Goal: Task Accomplishment & Management: Manage account settings

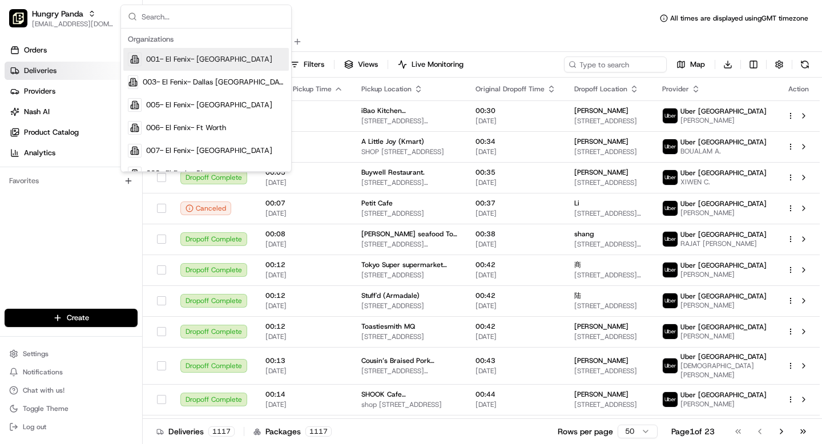
click at [154, 16] on input "text" at bounding box center [213, 16] width 143 height 23
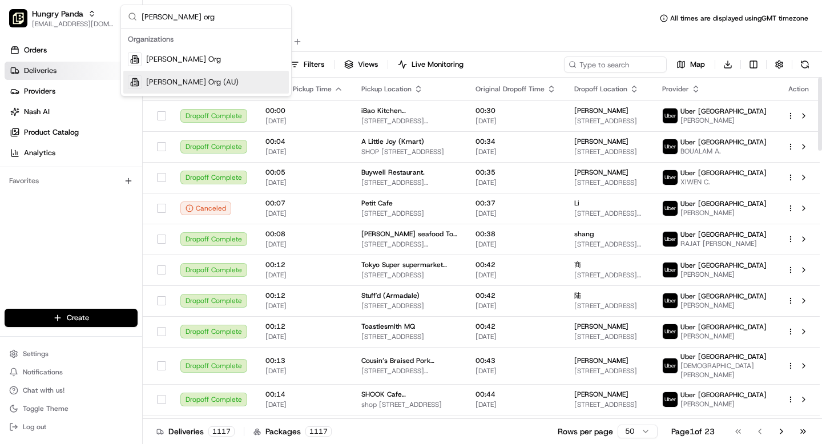
type input "[PERSON_NAME] org"
click at [196, 80] on div "[PERSON_NAME] Org (AU)" at bounding box center [205, 82] width 165 height 23
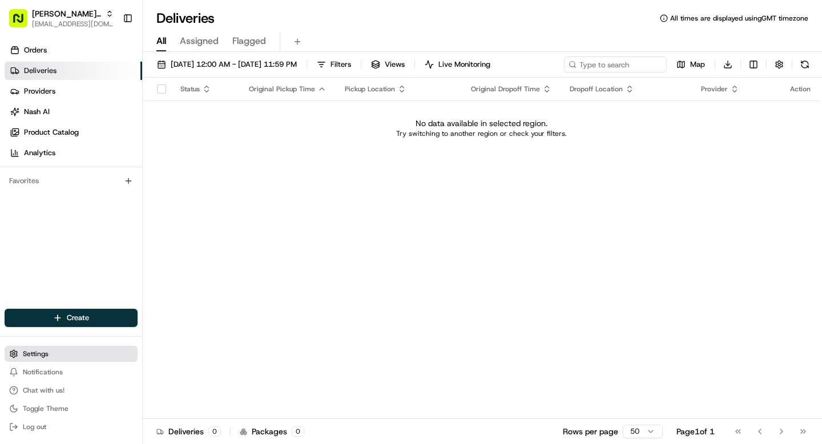
click at [26, 358] on span "Settings" at bounding box center [36, 353] width 26 height 9
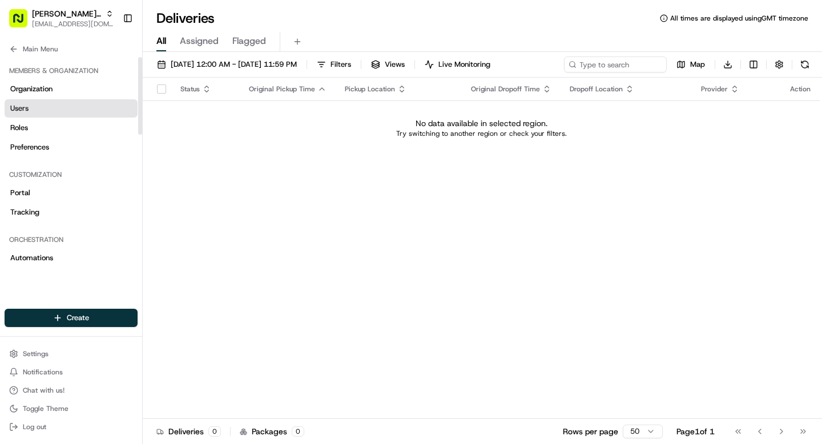
click at [29, 110] on link "Users" at bounding box center [71, 108] width 133 height 18
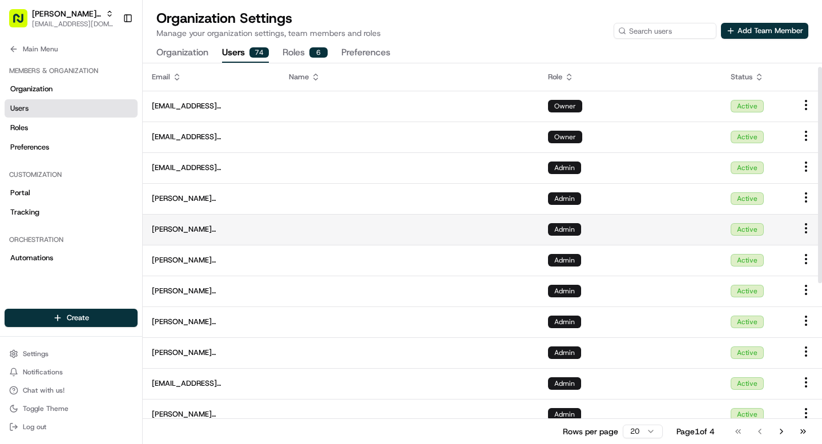
scroll to position [289, 0]
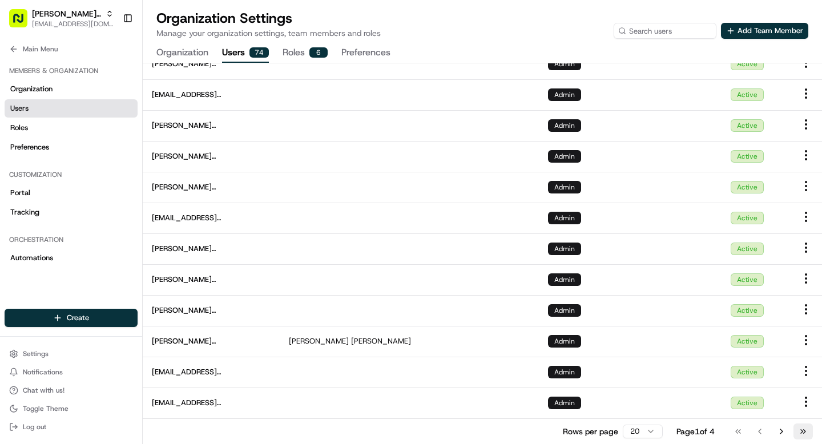
click at [802, 431] on button "Go to last page" at bounding box center [802, 431] width 19 height 16
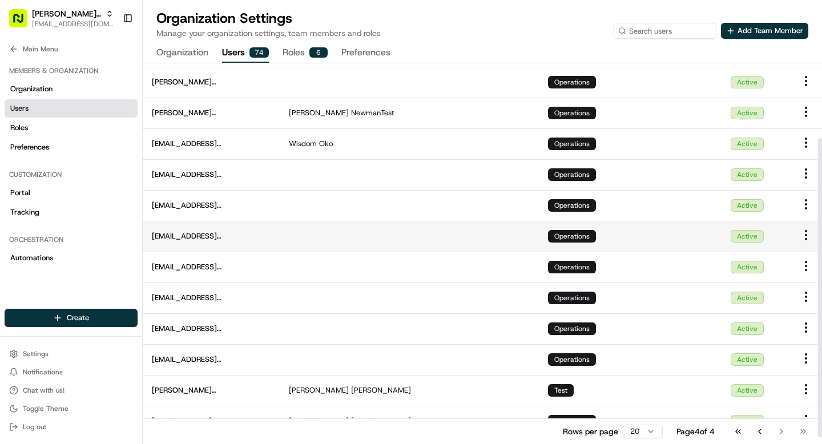
scroll to position [104, 0]
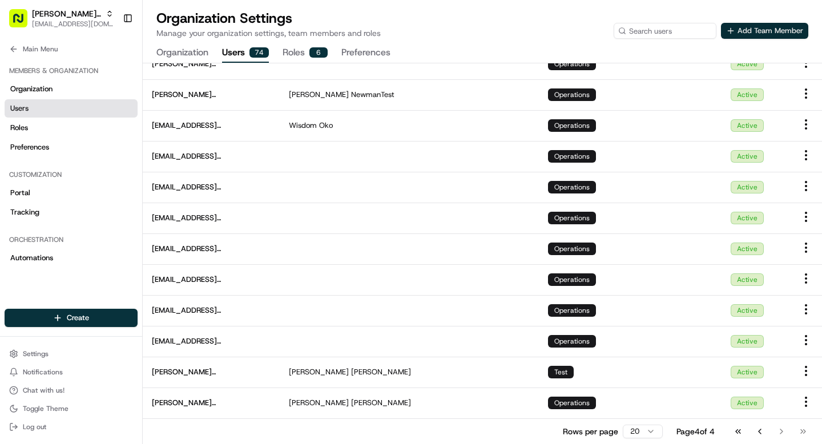
click at [746, 31] on button "Add Team Member" at bounding box center [764, 31] width 87 height 16
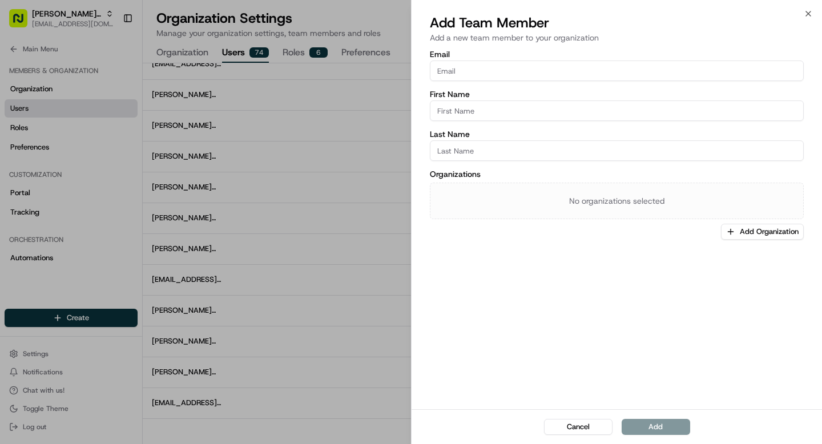
click at [511, 74] on input "Email" at bounding box center [617, 70] width 374 height 21
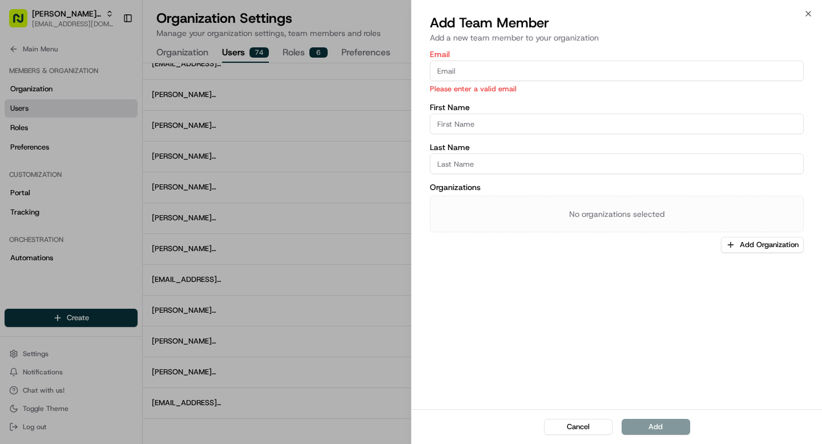
click at [470, 69] on input "Email" at bounding box center [617, 70] width 374 height 21
paste input "[EMAIL_ADDRESS][DOMAIN_NAME]"
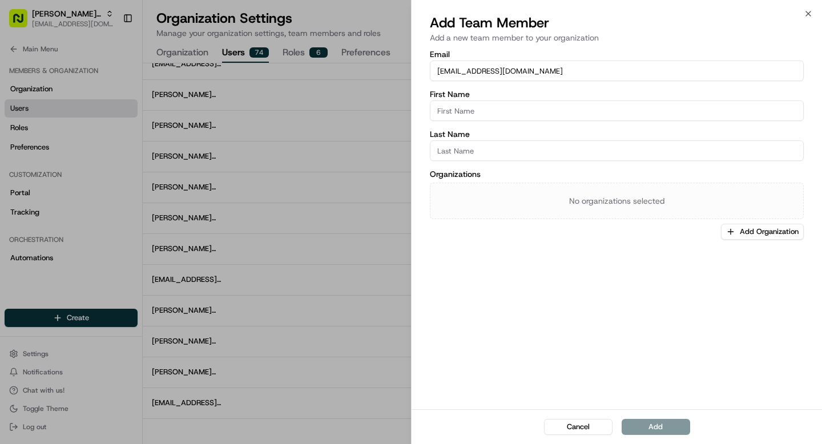
type input "[EMAIL_ADDRESS][DOMAIN_NAME]"
click at [474, 107] on input "First Name" at bounding box center [617, 110] width 374 height 21
type input "Bea"
click at [468, 150] on input "Last Name" at bounding box center [617, 150] width 374 height 21
paste input "Lacdao"
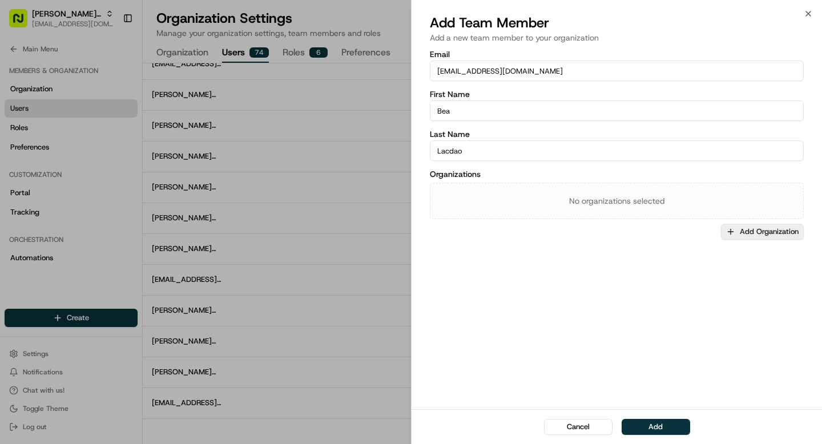
type input "Lacdao"
click at [752, 229] on button "Add Organization" at bounding box center [762, 232] width 83 height 16
type input "[PERSON_NAME]"
click at [709, 276] on span "[PERSON_NAME] Org" at bounding box center [746, 274] width 140 height 10
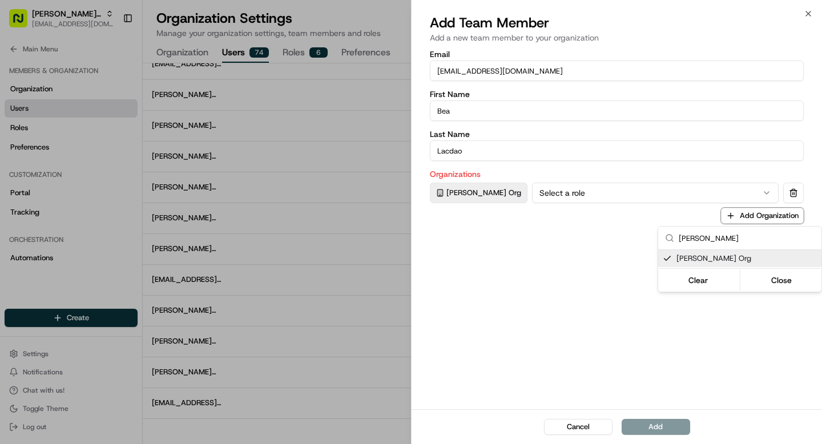
click at [589, 195] on div at bounding box center [411, 222] width 822 height 444
click at [589, 195] on button "Select a role" at bounding box center [655, 193] width 247 height 21
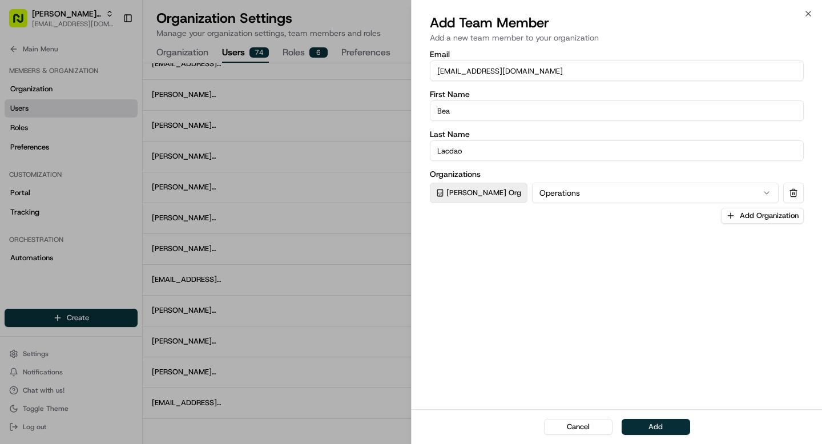
click at [653, 427] on button "Add" at bounding box center [655, 427] width 68 height 16
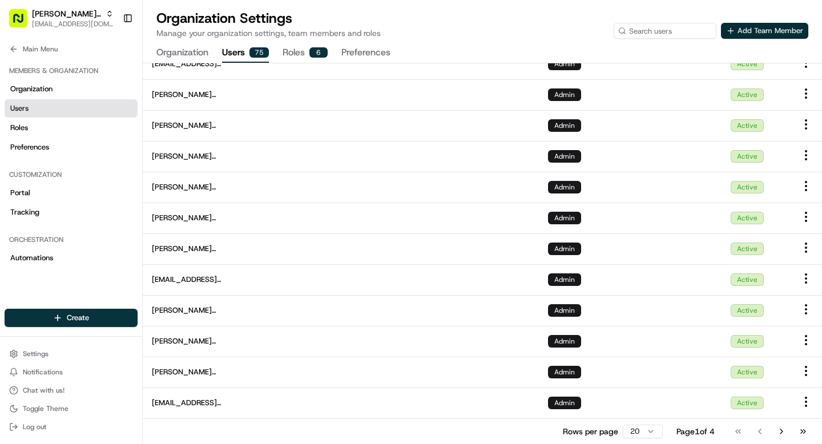
click at [746, 30] on button "Add Team Member" at bounding box center [764, 31] width 87 height 16
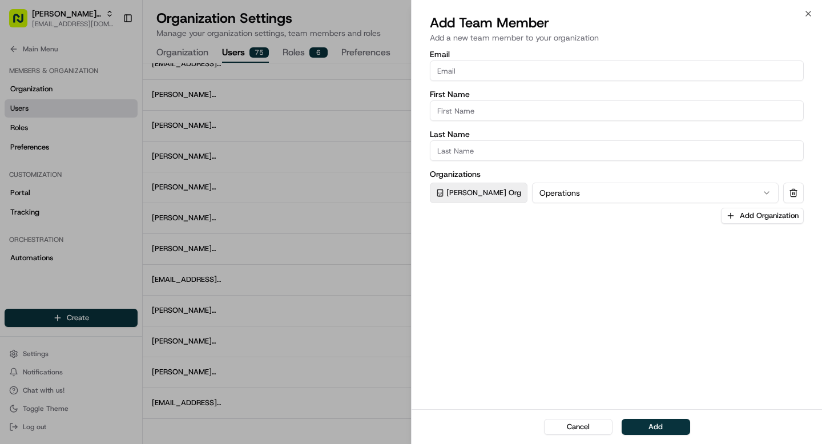
click at [324, 218] on div at bounding box center [411, 222] width 822 height 444
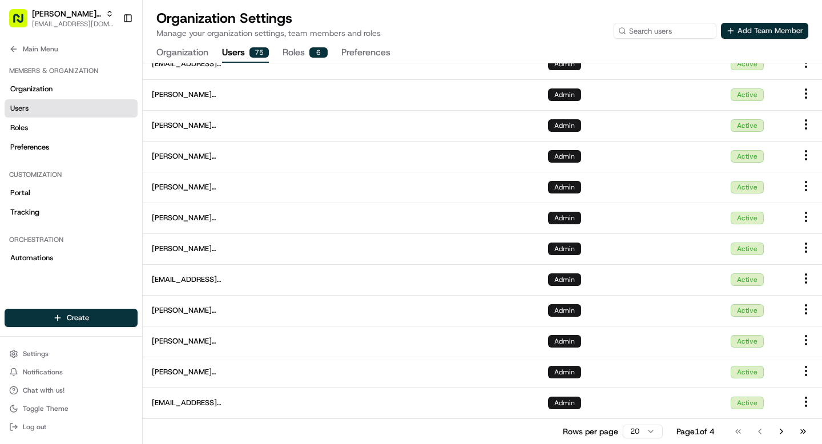
click at [760, 31] on button "Add Team Member" at bounding box center [764, 31] width 87 height 16
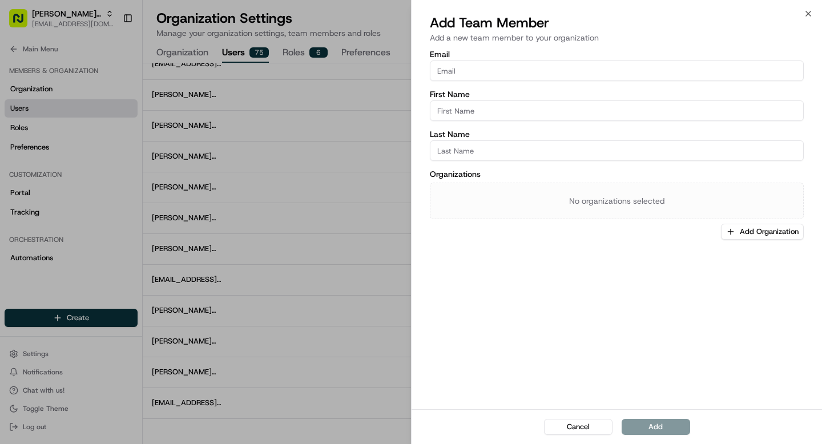
click at [535, 72] on input "Email" at bounding box center [617, 70] width 374 height 21
paste input "[EMAIL_ADDRESS][DOMAIN_NAME]"
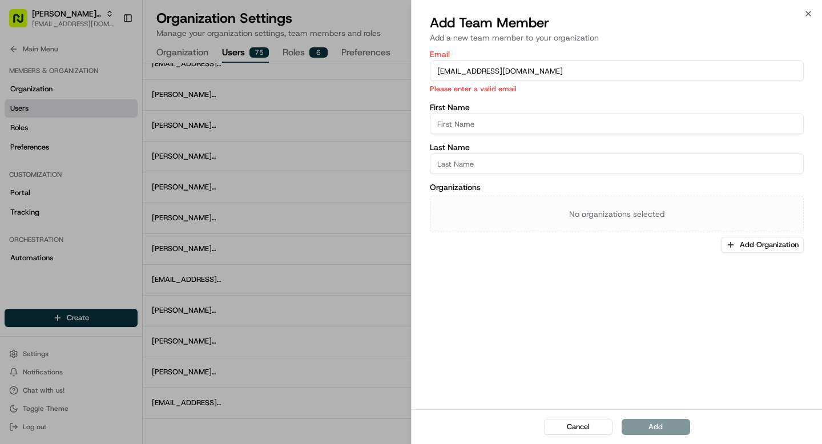
type input "[EMAIL_ADDRESS][DOMAIN_NAME]"
click at [503, 123] on input "First Name" at bounding box center [617, 124] width 374 height 21
type input "[PERSON_NAME]"
click at [486, 161] on input "Last Name" at bounding box center [617, 164] width 374 height 21
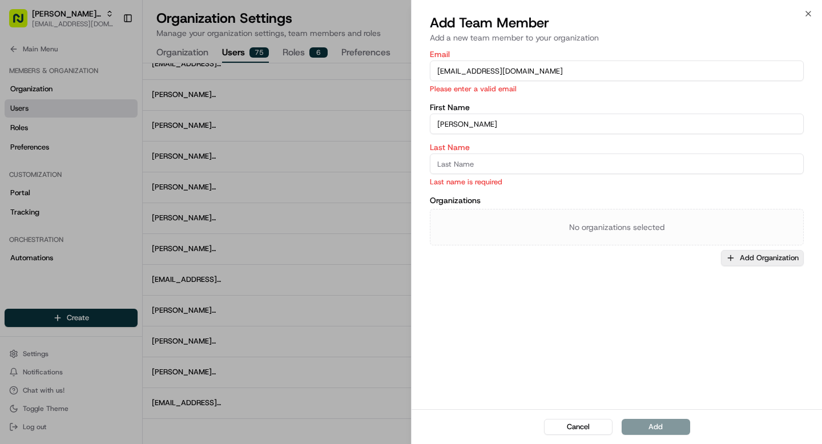
click at [742, 256] on button "Add Organization" at bounding box center [762, 258] width 83 height 16
click at [700, 320] on span "[PERSON_NAME] Org" at bounding box center [746, 318] width 140 height 10
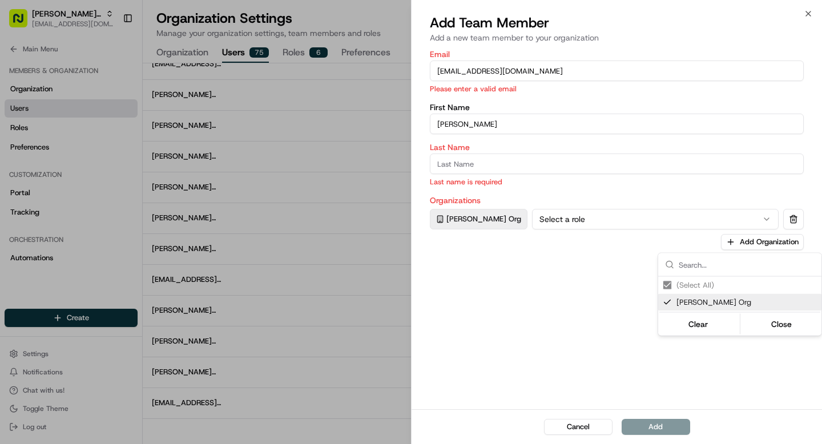
click at [582, 222] on div at bounding box center [411, 222] width 822 height 444
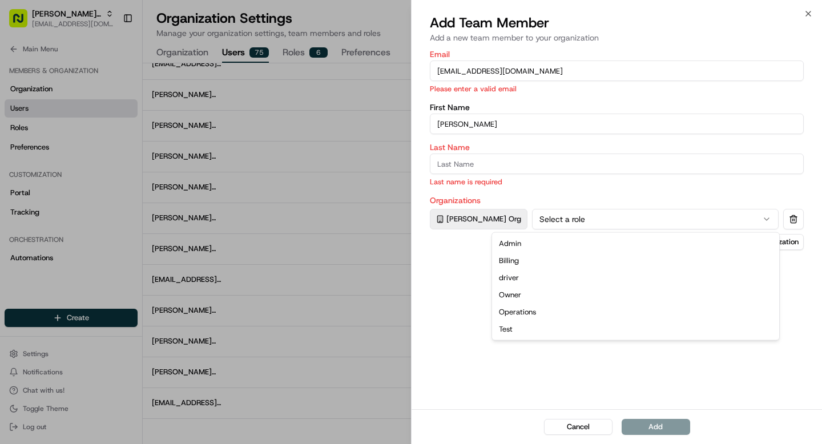
click at [582, 222] on button "Select a role" at bounding box center [655, 219] width 247 height 21
click at [470, 164] on input "Last Name" at bounding box center [617, 164] width 374 height 21
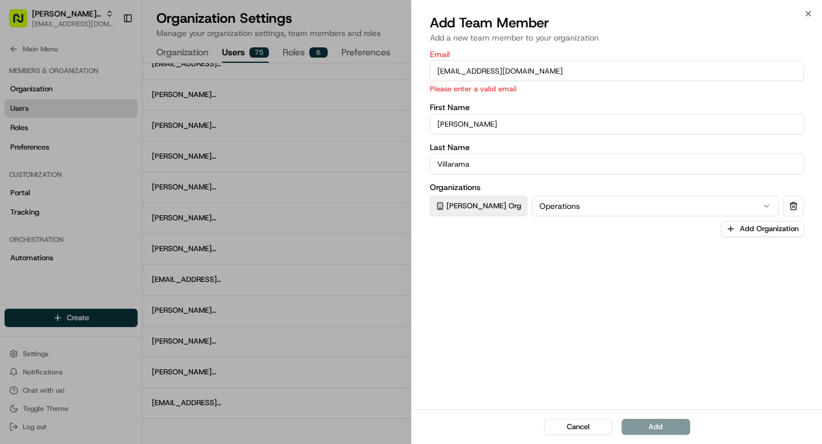
type input "Villarama"
click at [550, 78] on input "[EMAIL_ADDRESS][DOMAIN_NAME]" at bounding box center [617, 70] width 374 height 21
type input "[EMAIL_ADDRESS][DOMAIN_NAME]"
click at [504, 152] on div "Last Name [PERSON_NAME]" at bounding box center [617, 158] width 374 height 31
click at [494, 130] on input "[PERSON_NAME]" at bounding box center [617, 124] width 374 height 21
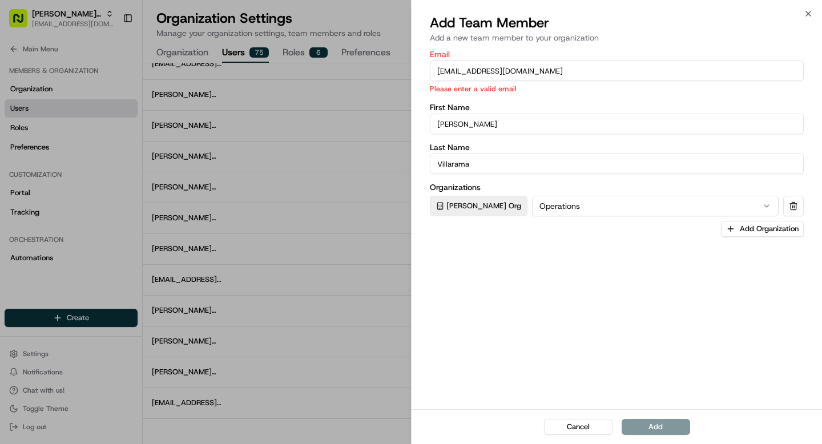
click at [582, 188] on label "Organizations" at bounding box center [617, 187] width 374 height 8
click at [513, 87] on p "Please enter a valid email" at bounding box center [617, 88] width 374 height 11
click at [504, 75] on input "[EMAIL_ADDRESS][DOMAIN_NAME]" at bounding box center [617, 70] width 374 height 21
click at [461, 69] on input "[EMAIL_ADDRESS][DOMAIN_NAME]" at bounding box center [617, 70] width 374 height 21
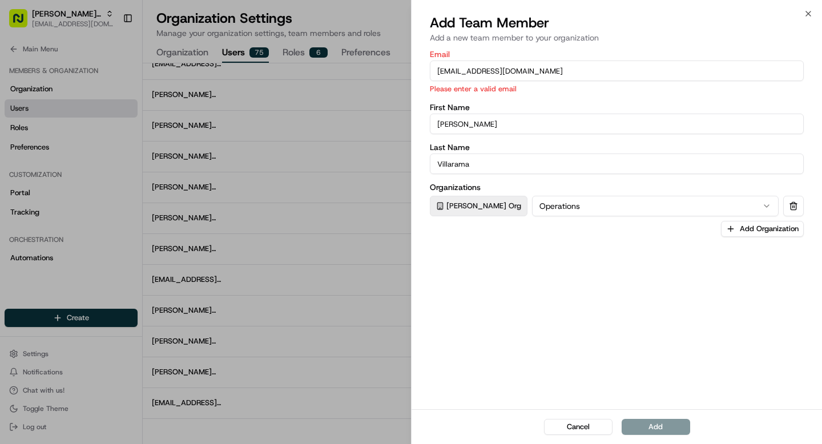
click at [600, 77] on input "[EMAIL_ADDRESS][DOMAIN_NAME]" at bounding box center [617, 70] width 374 height 21
paste input "[EMAIL_ADDRESS][DOMAIN_NAME]"
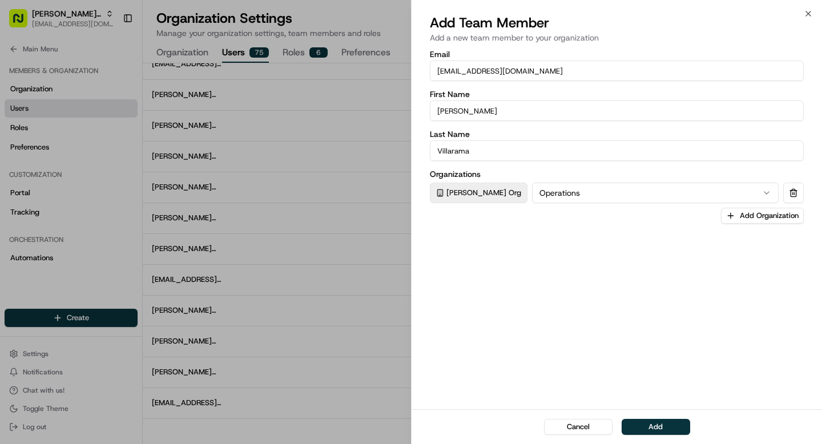
type input "[EMAIL_ADDRESS][DOMAIN_NAME]"
click at [605, 338] on div "Email [EMAIL_ADDRESS][DOMAIN_NAME] First Name [PERSON_NAME] Last Name [PERSON_N…" at bounding box center [616, 228] width 410 height 361
click at [653, 426] on button "Add" at bounding box center [655, 427] width 68 height 16
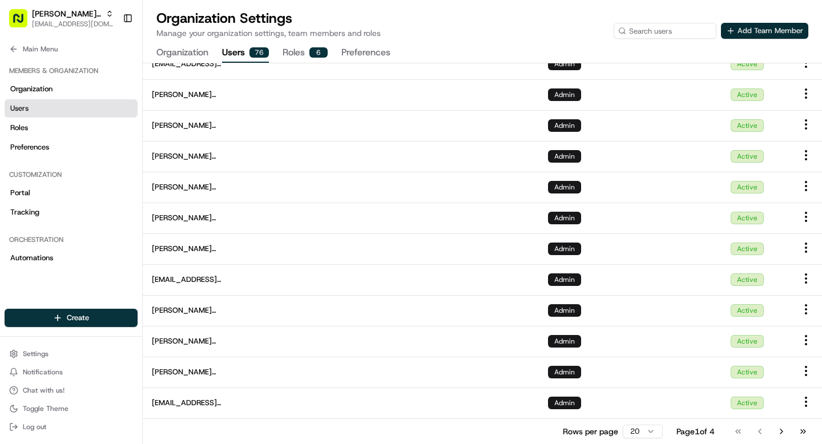
click at [752, 29] on button "Add Team Member" at bounding box center [764, 31] width 87 height 16
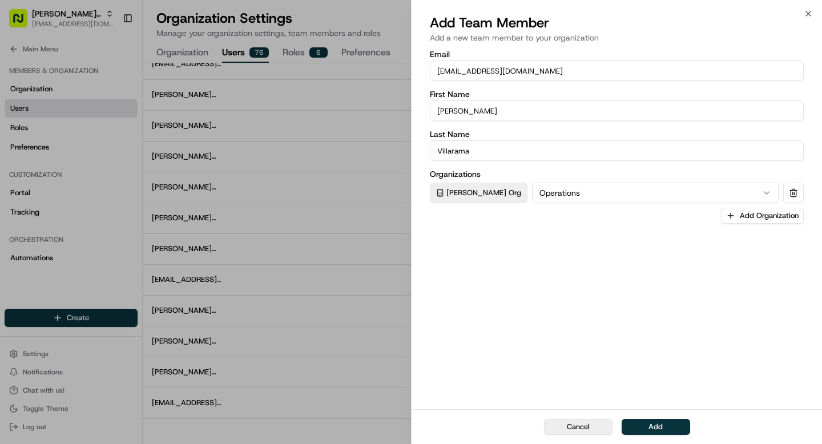
click at [563, 431] on button "Cancel" at bounding box center [578, 427] width 68 height 16
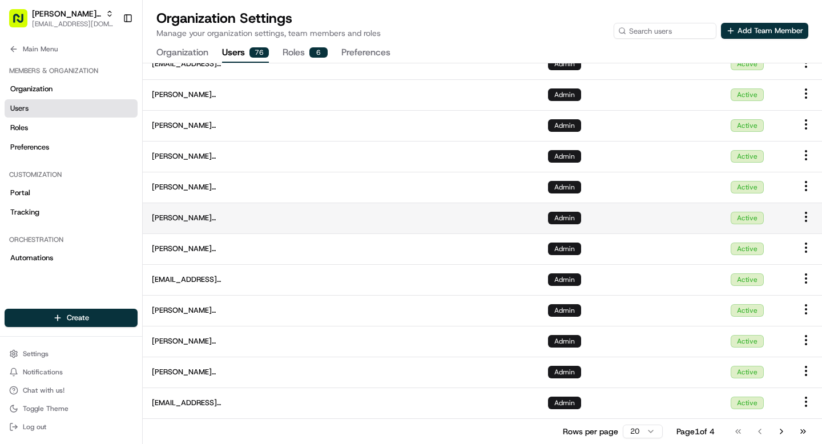
click at [439, 225] on td at bounding box center [409, 218] width 259 height 31
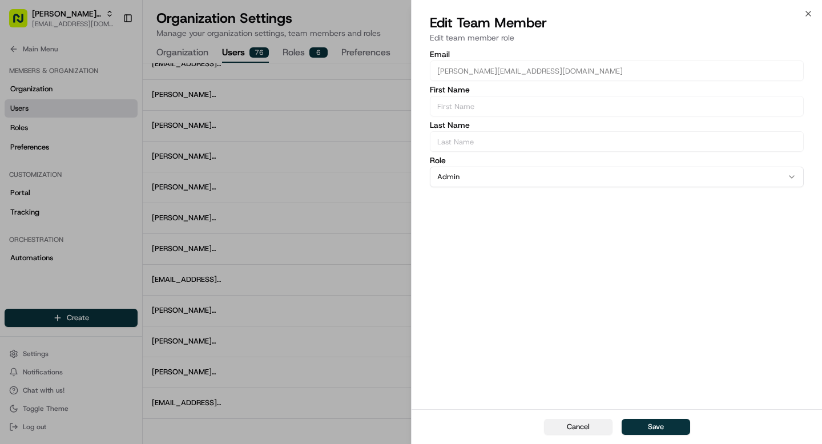
click at [564, 426] on button "Cancel" at bounding box center [578, 427] width 68 height 16
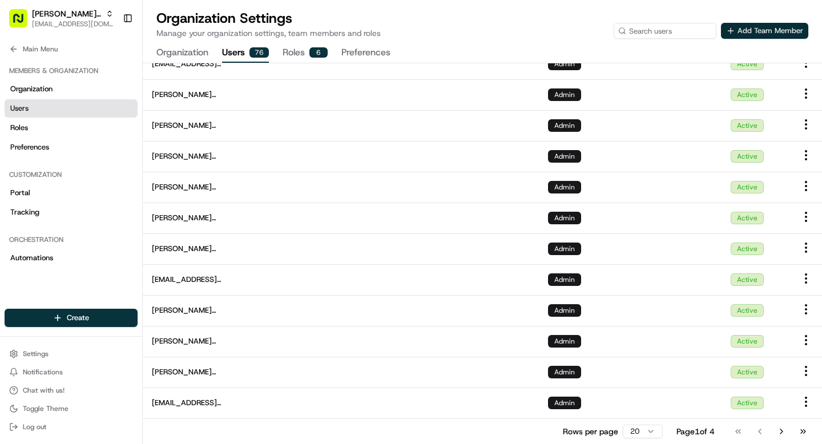
click at [746, 28] on button "Add Team Member" at bounding box center [764, 31] width 87 height 16
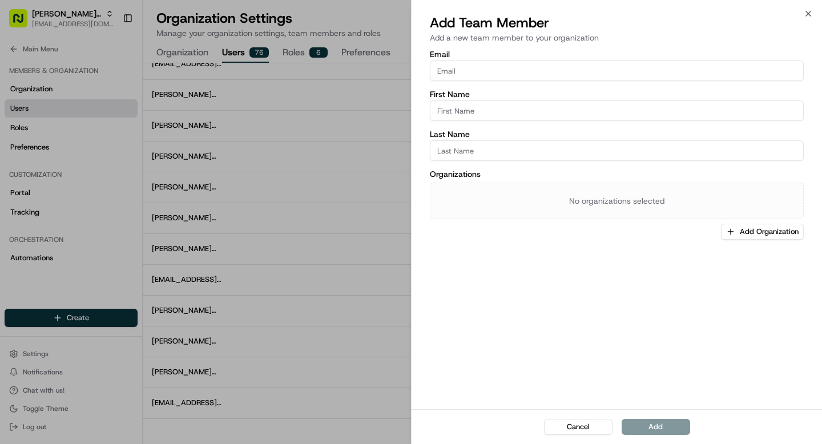
click at [548, 62] on input "Email" at bounding box center [617, 70] width 374 height 21
paste input "[EMAIL_ADDRESS][DOMAIN_NAME]"
type input "[EMAIL_ADDRESS][DOMAIN_NAME]"
click at [470, 102] on input "First Name" at bounding box center [617, 110] width 374 height 21
type input "Regen"
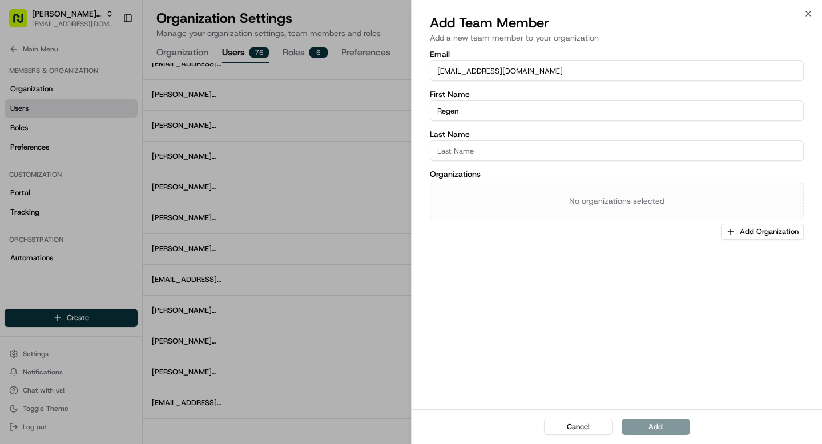
click at [455, 147] on input "Last Name" at bounding box center [617, 150] width 374 height 21
type input "Pajulas"
click at [756, 220] on div "Organizations No organizations selected Add Organization" at bounding box center [617, 205] width 374 height 70
click at [755, 228] on button "Add Organization" at bounding box center [762, 232] width 83 height 16
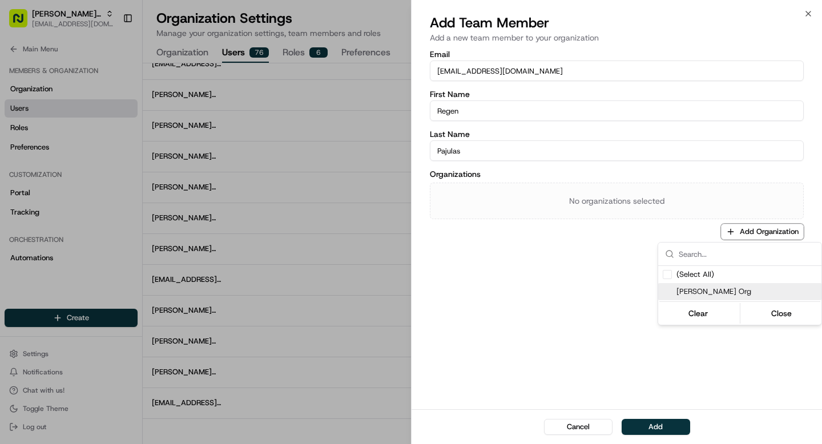
click at [691, 289] on span "[PERSON_NAME] Org" at bounding box center [746, 291] width 140 height 10
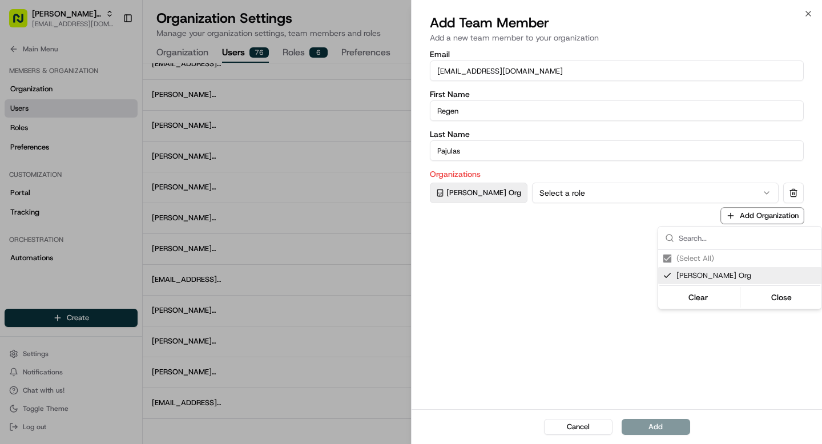
click at [661, 195] on div at bounding box center [411, 222] width 822 height 444
click at [656, 195] on button "Select a role" at bounding box center [655, 193] width 247 height 21
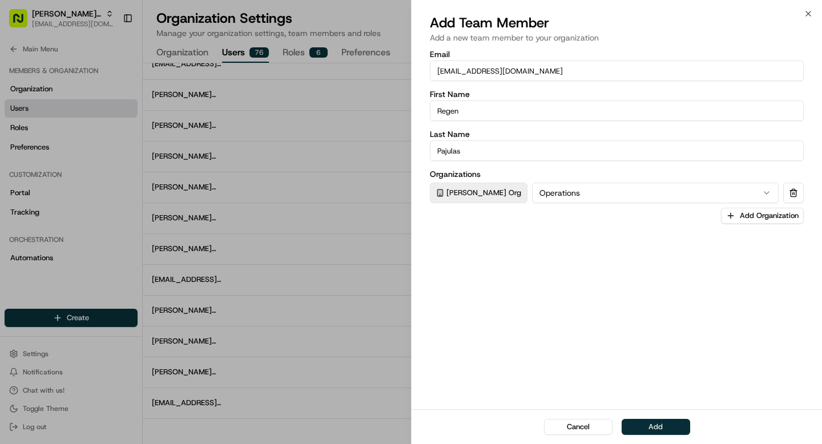
click at [657, 427] on button "Add" at bounding box center [655, 427] width 68 height 16
